Goal: Information Seeking & Learning: Check status

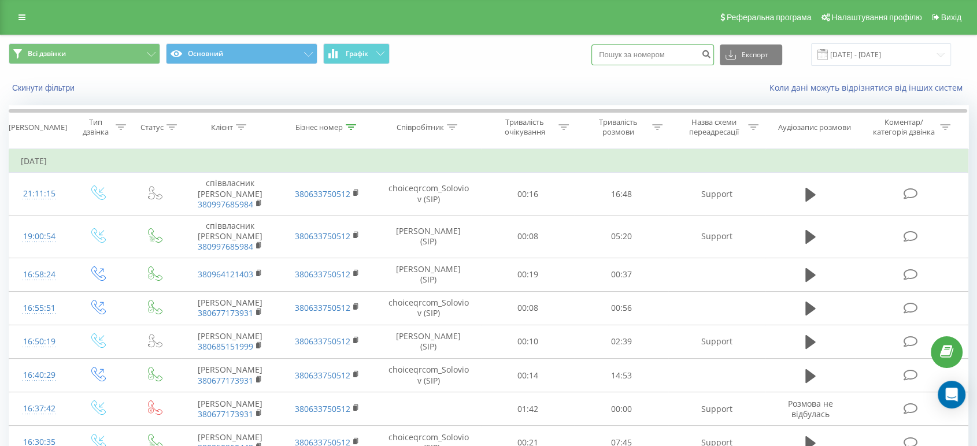
click at [664, 58] on input at bounding box center [652, 54] width 123 height 21
paste input "380664449969"
type input "380664449969"
click at [711, 56] on icon "submit" at bounding box center [706, 52] width 10 height 7
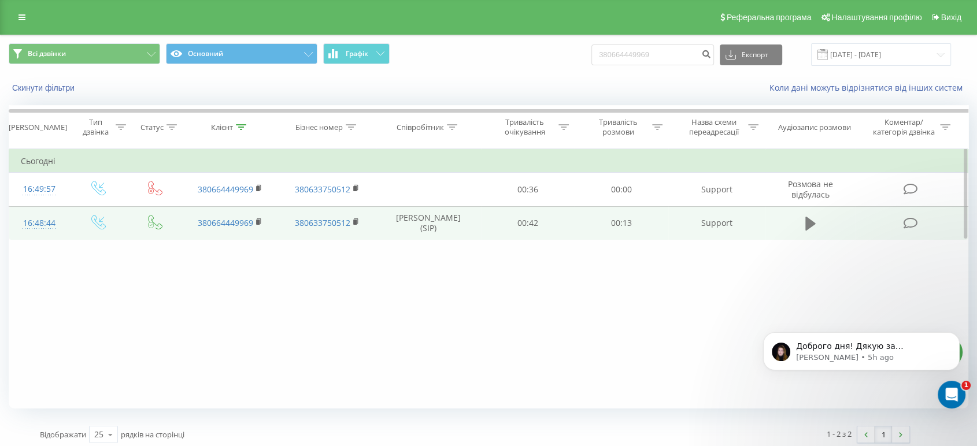
click at [814, 222] on icon at bounding box center [810, 224] width 10 height 14
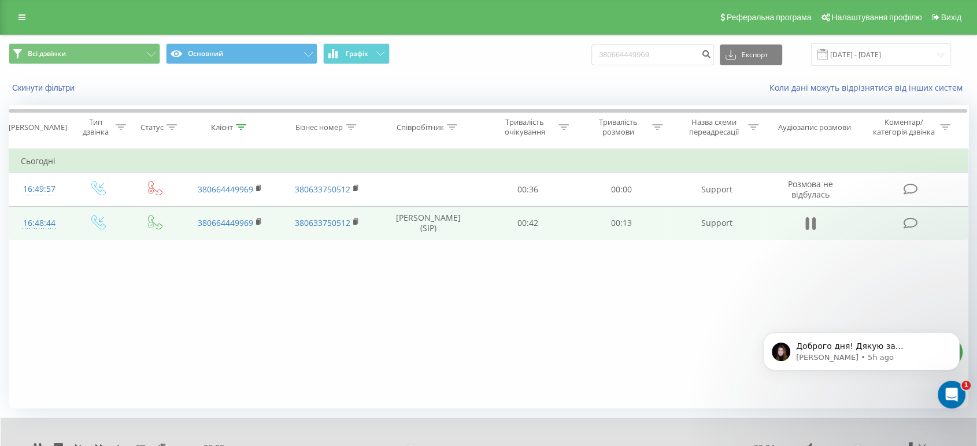
click at [811, 224] on icon at bounding box center [810, 224] width 10 height 16
